Goal: Find contact information: Find contact information

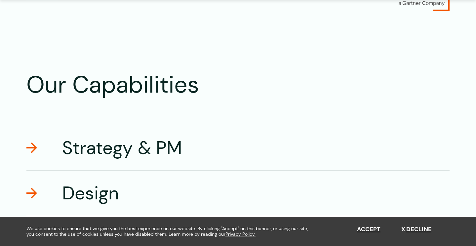
scroll to position [1150, 0]
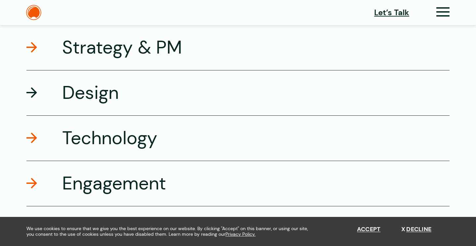
click at [125, 93] on div "Design" at bounding box center [237, 92] width 423 height 45
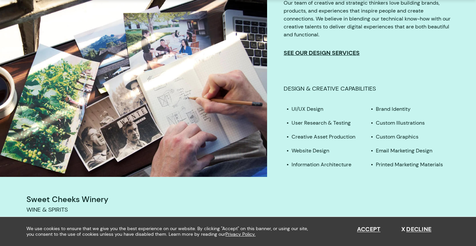
scroll to position [1326, 0]
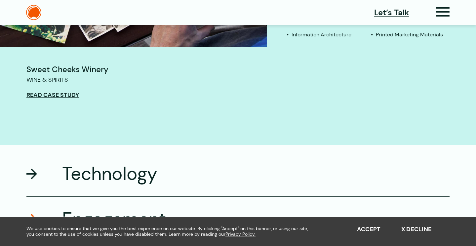
click at [84, 169] on h3 "Technology" at bounding box center [109, 173] width 95 height 23
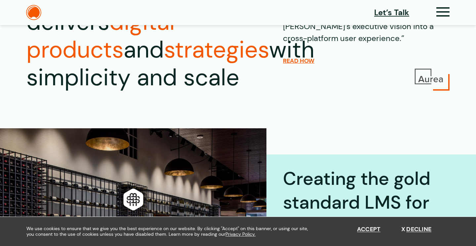
scroll to position [0, 0]
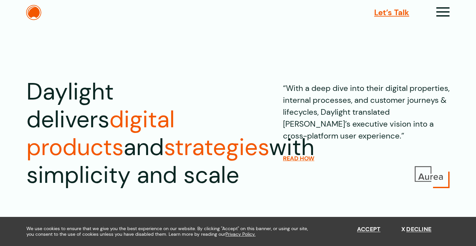
click at [383, 12] on span "Let’s Talk" at bounding box center [391, 13] width 35 height 12
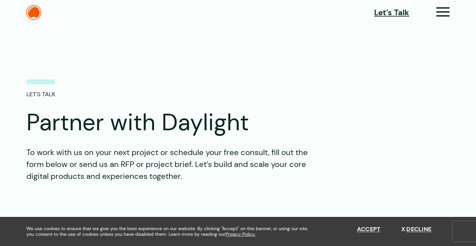
click at [444, 5] on div "Let’s Talk" at bounding box center [237, 12] width 423 height 15
click at [442, 11] on icon at bounding box center [444, 14] width 14 height 7
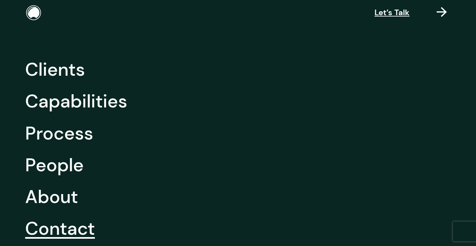
click at [50, 230] on link "Contact" at bounding box center [60, 229] width 70 height 32
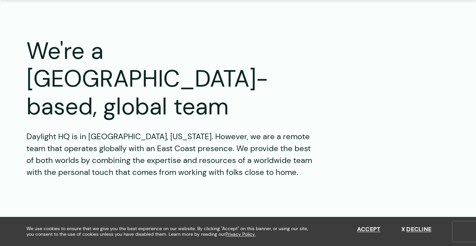
scroll to position [646, 0]
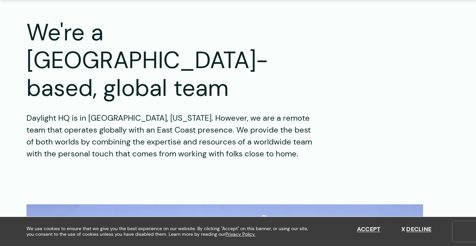
click at [365, 235] on span "Accept Decline" at bounding box center [394, 231] width 74 height 11
click at [365, 232] on button "Accept" at bounding box center [369, 229] width 24 height 7
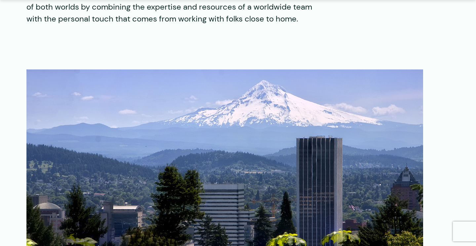
scroll to position [1058, 0]
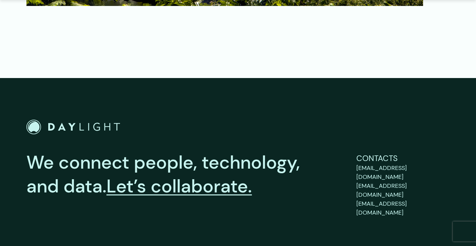
drag, startPoint x: 432, startPoint y: 177, endPoint x: 331, endPoint y: 2, distance: 202.0
